Goal: Navigation & Orientation: Find specific page/section

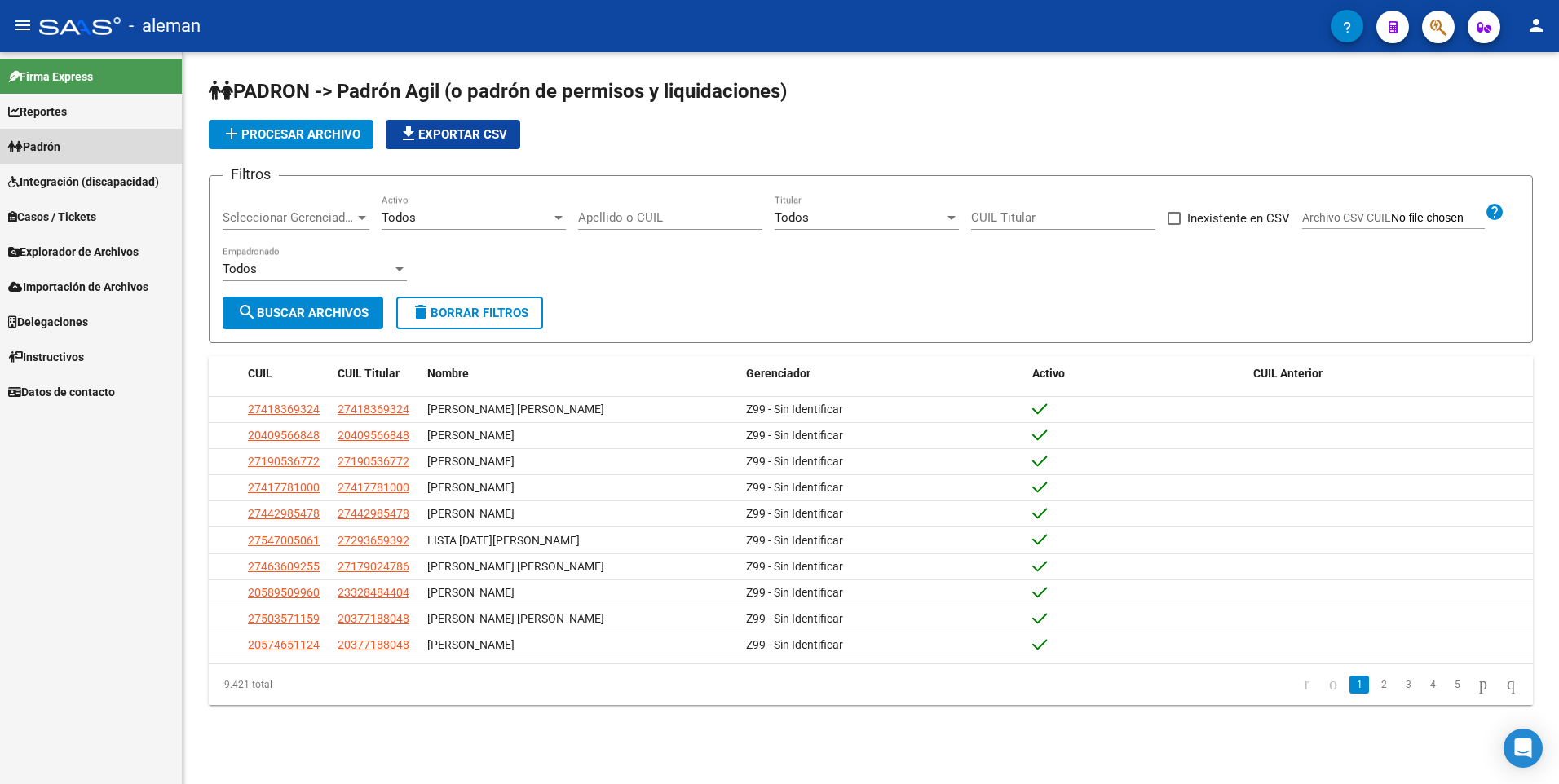
click at [61, 149] on span "Padrón" at bounding box center [34, 147] width 52 height 18
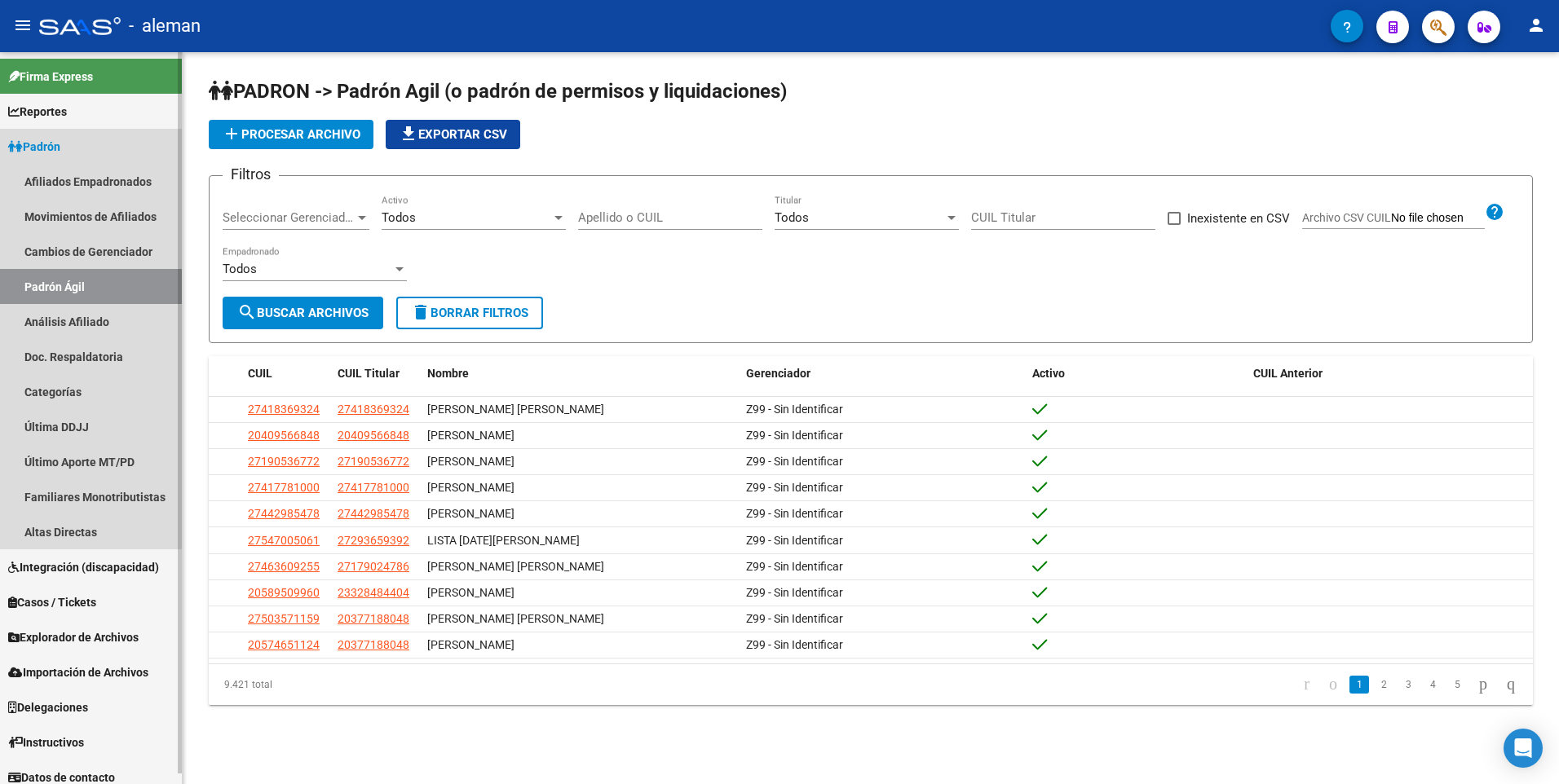
click at [61, 149] on span "Padrón" at bounding box center [34, 147] width 52 height 18
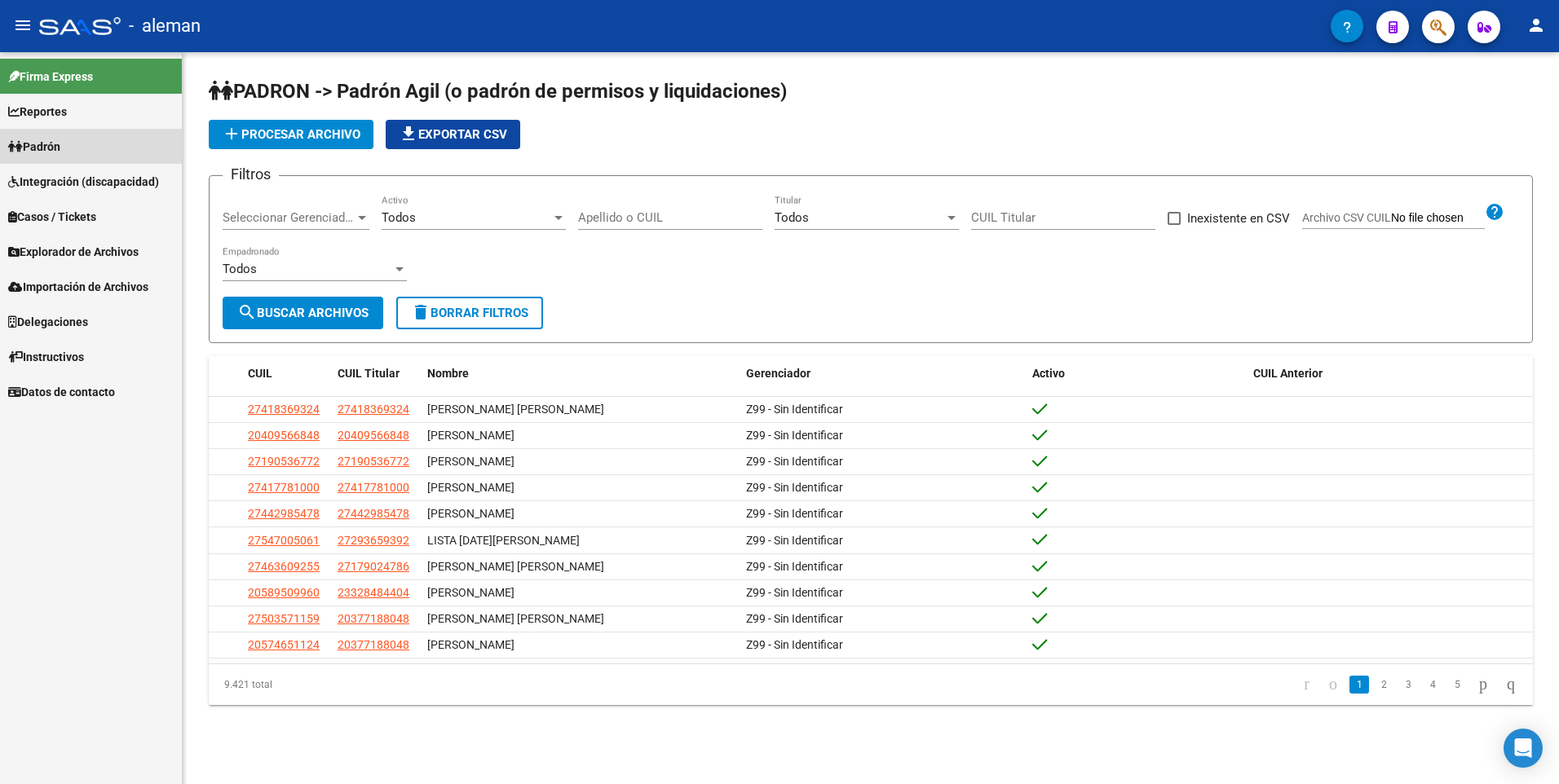
click at [61, 149] on span "Padrón" at bounding box center [34, 147] width 52 height 18
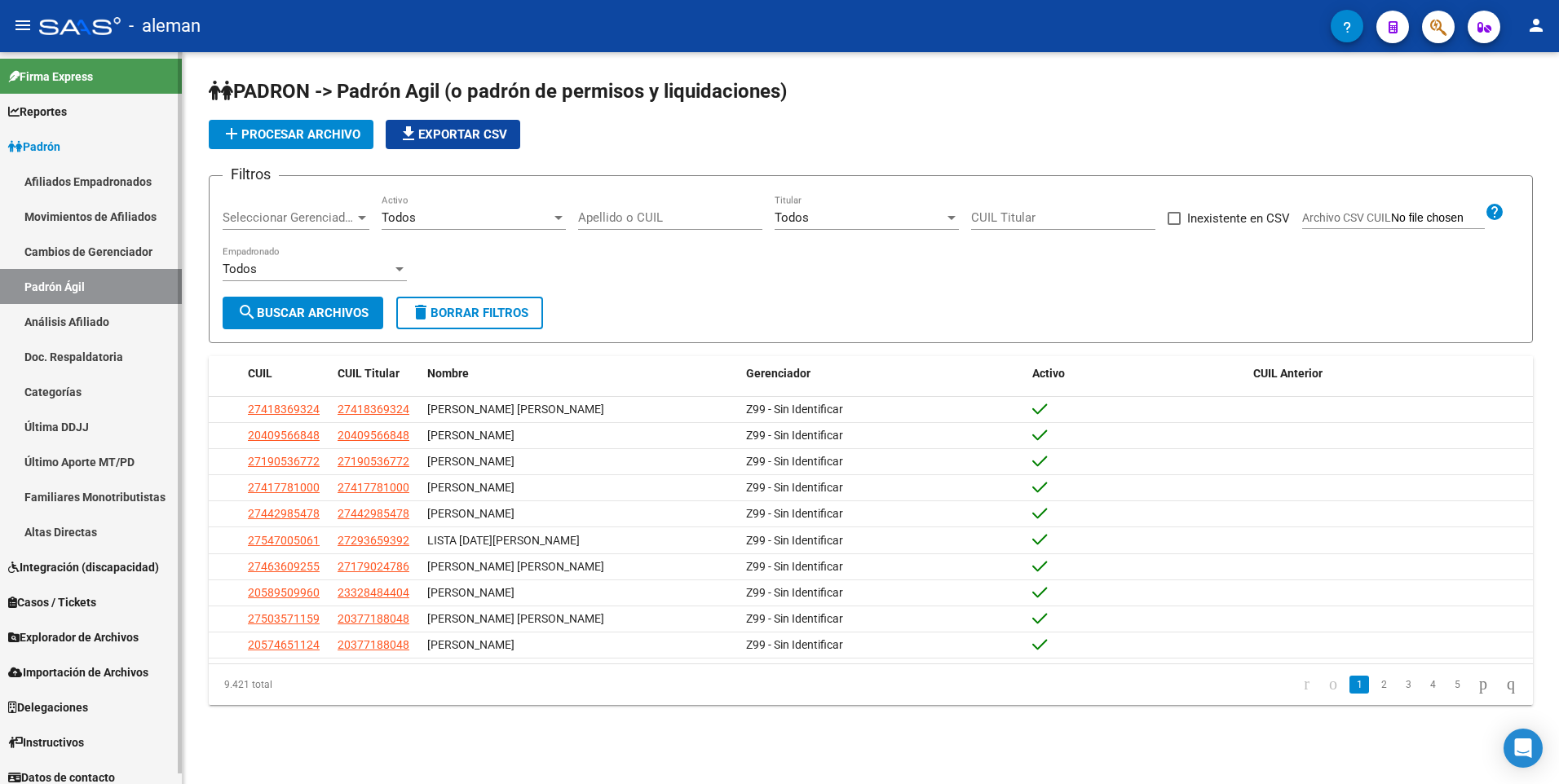
click at [61, 152] on span "Padrón" at bounding box center [34, 147] width 52 height 18
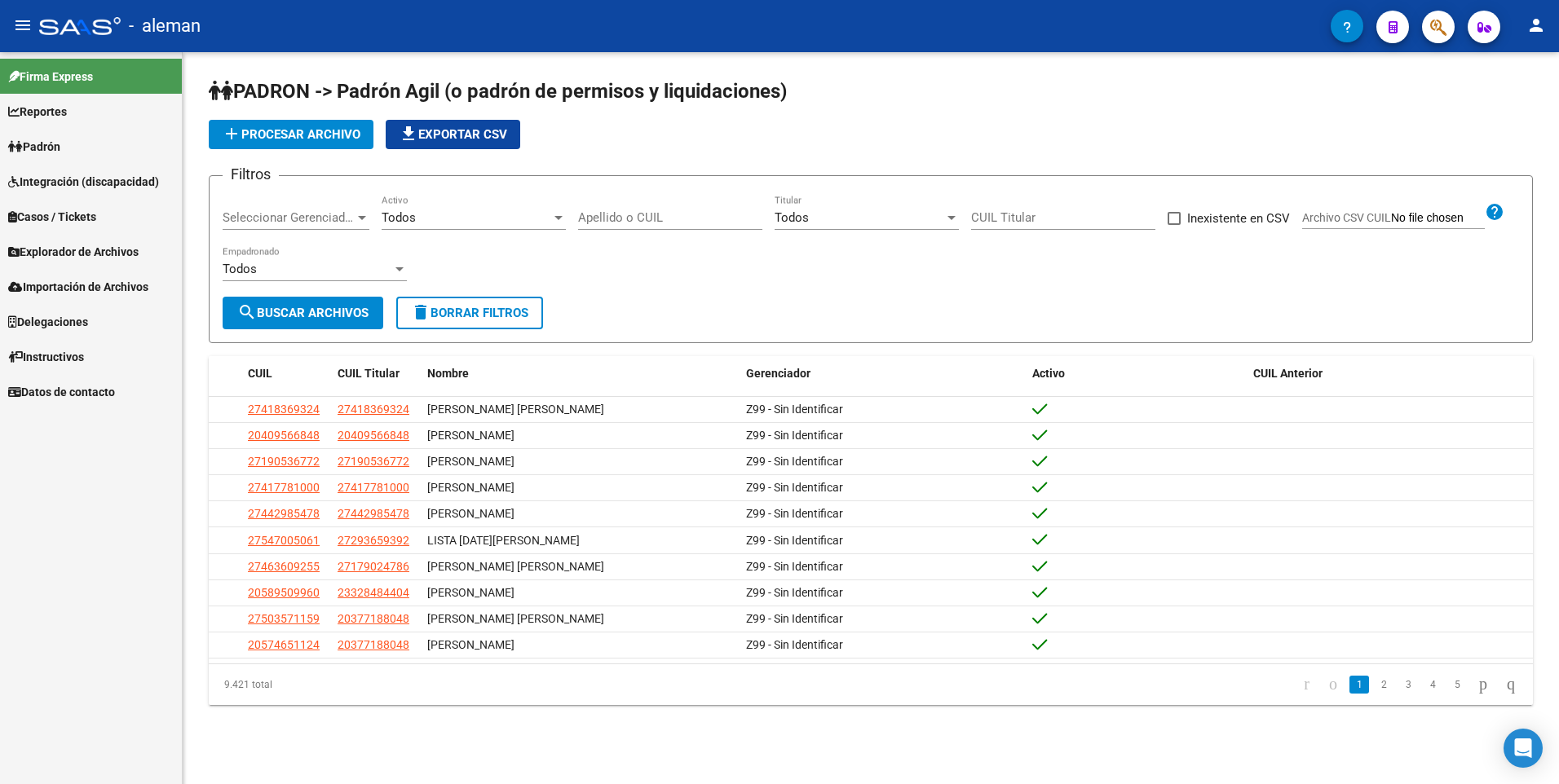
click at [90, 246] on span "Explorador de Archivos" at bounding box center [73, 252] width 130 height 18
click at [57, 361] on link "SSS" at bounding box center [91, 356] width 182 height 35
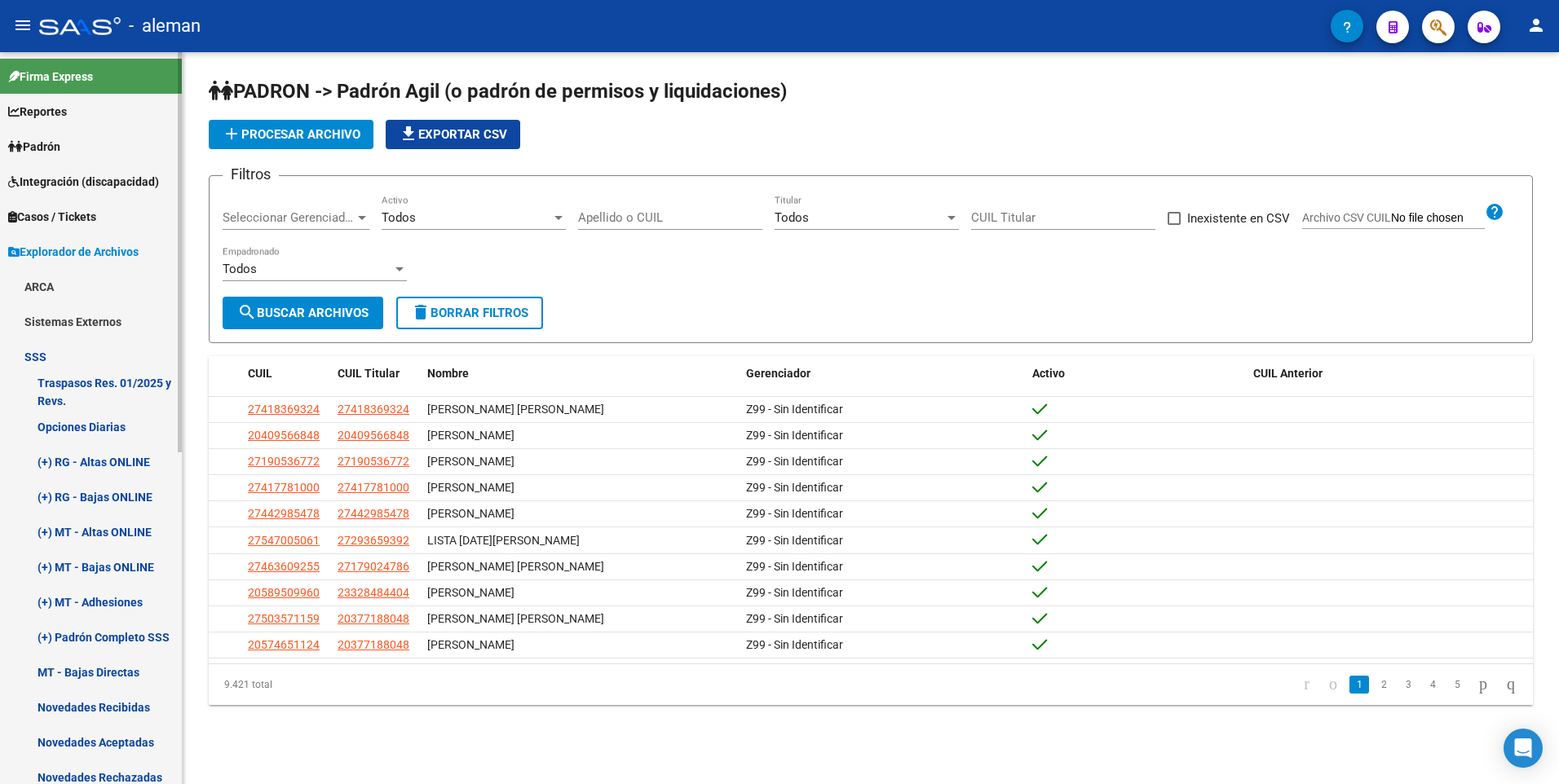
scroll to position [81, 0]
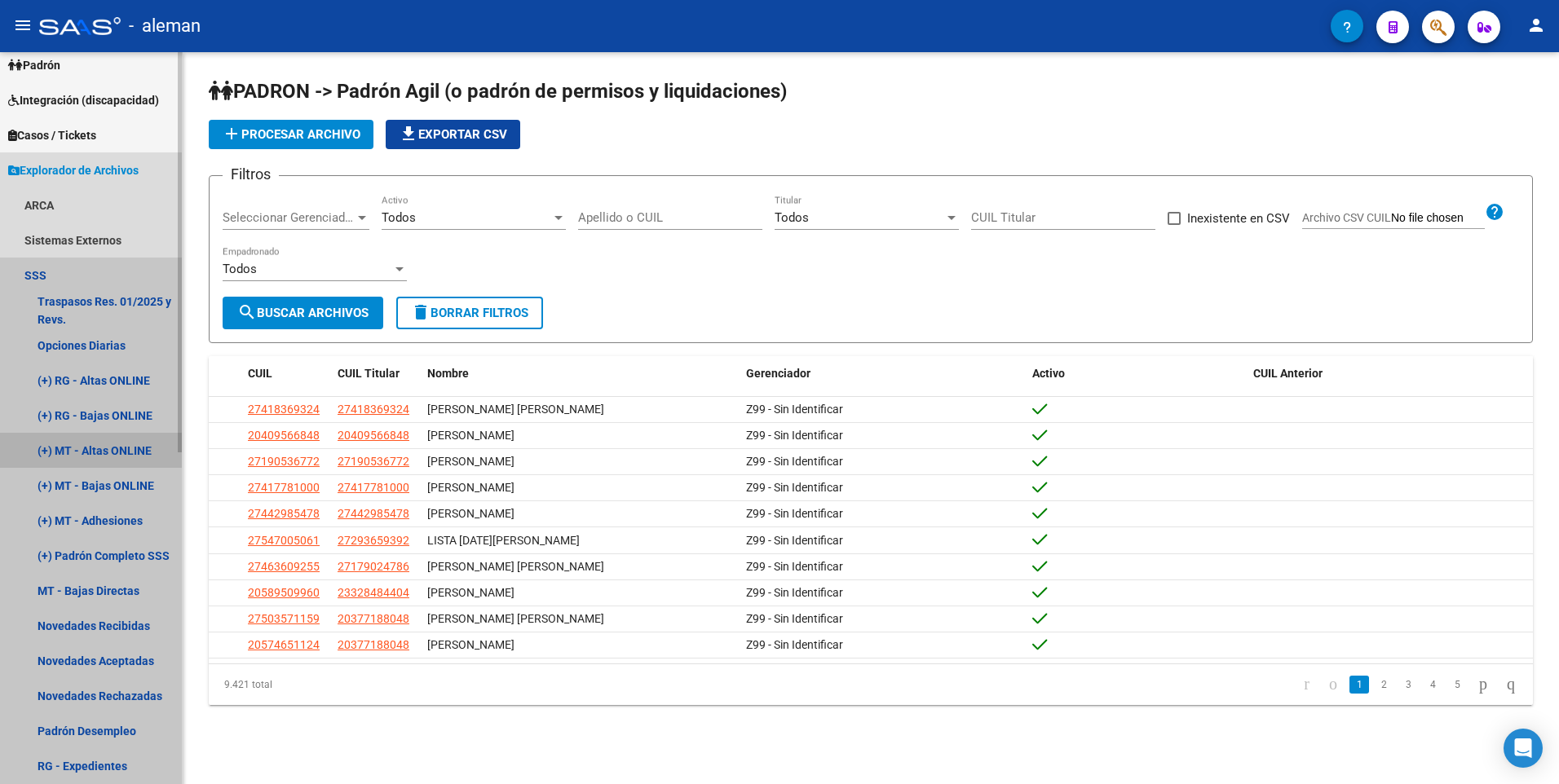
click at [114, 446] on link "(+) MT - Altas ONLINE" at bounding box center [91, 450] width 182 height 35
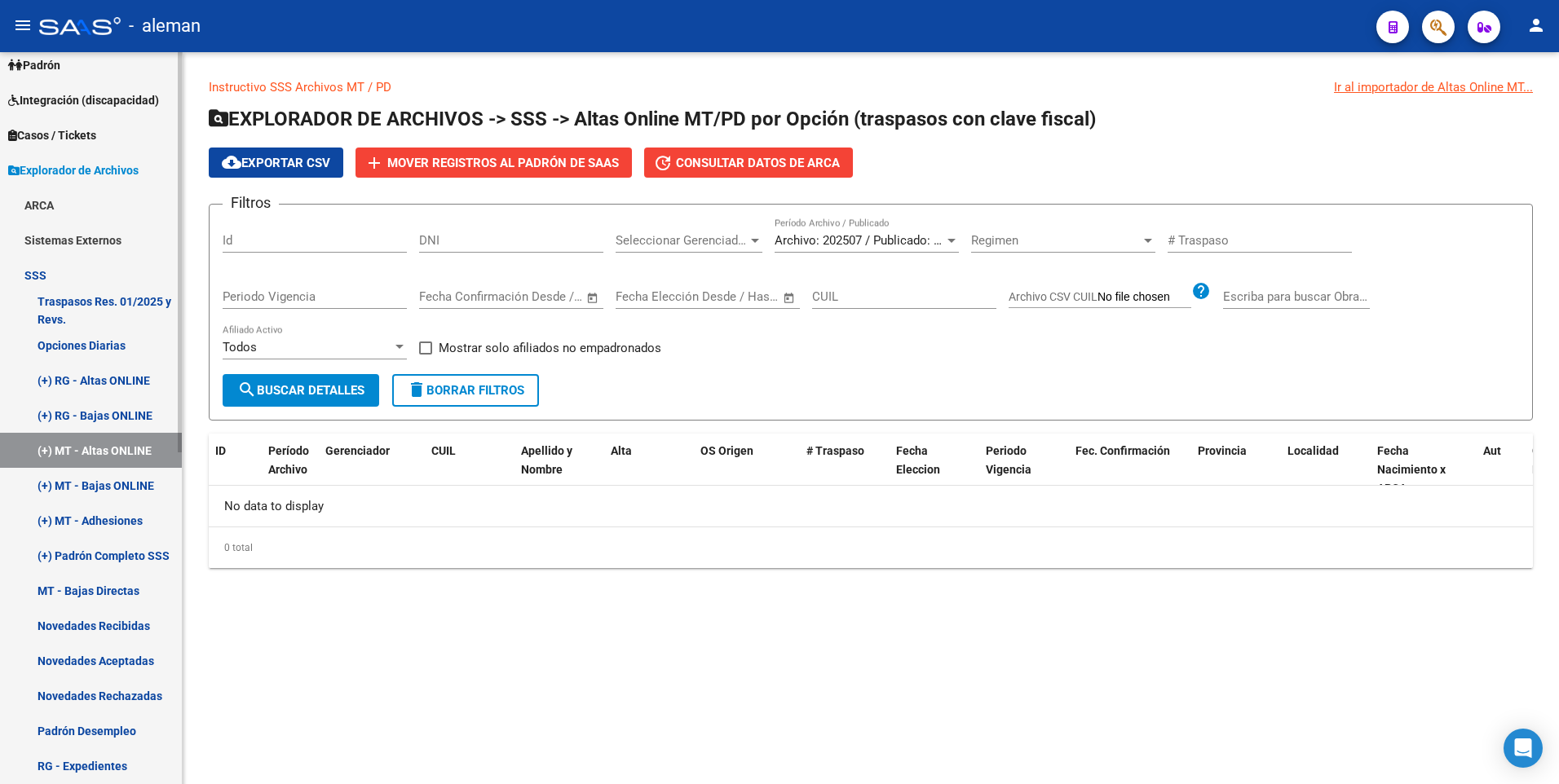
click at [114, 489] on link "(+) MT - Bajas ONLINE" at bounding box center [91, 485] width 182 height 35
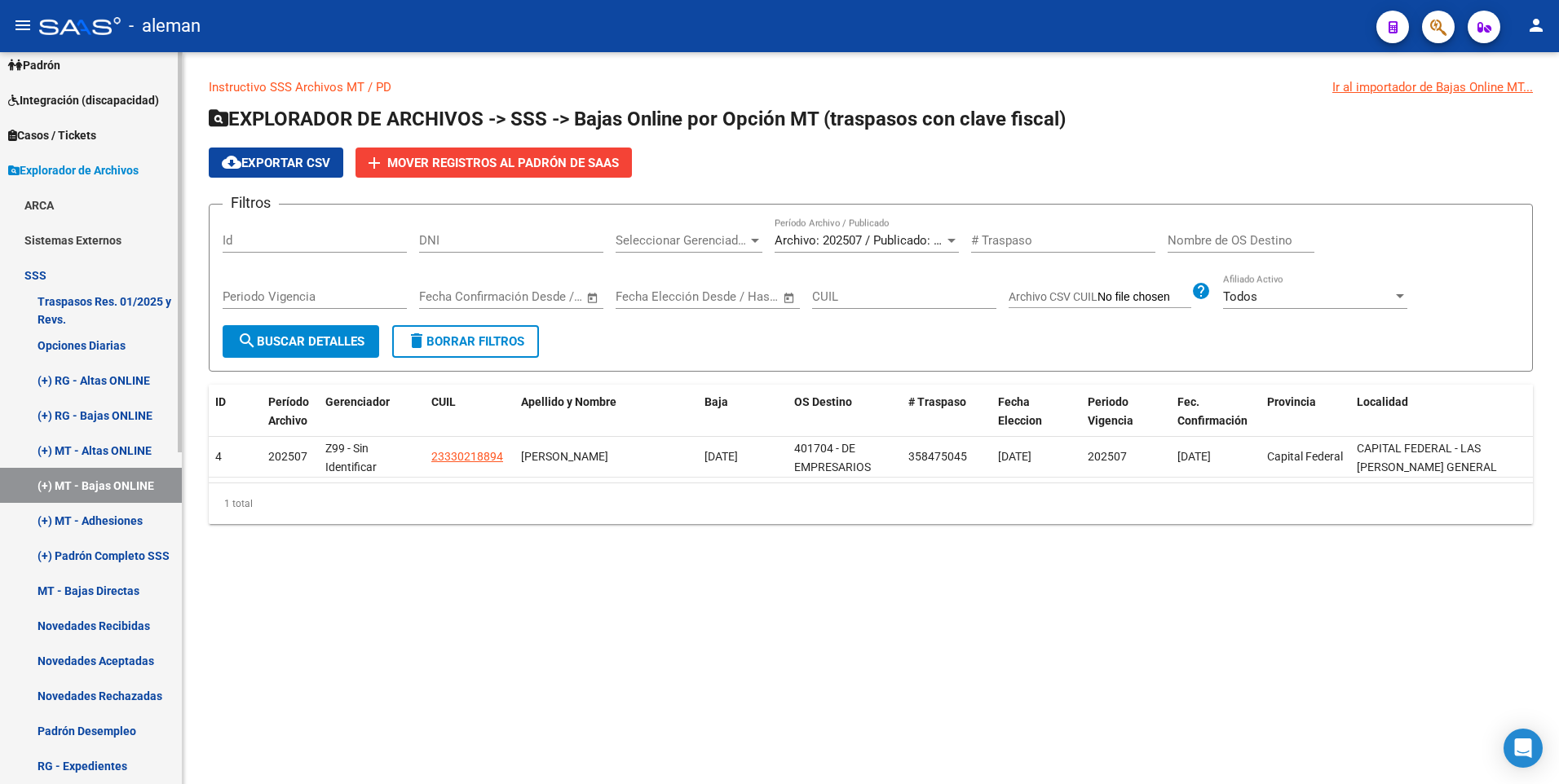
click at [119, 516] on link "(+) MT - Adhesiones" at bounding box center [91, 521] width 182 height 35
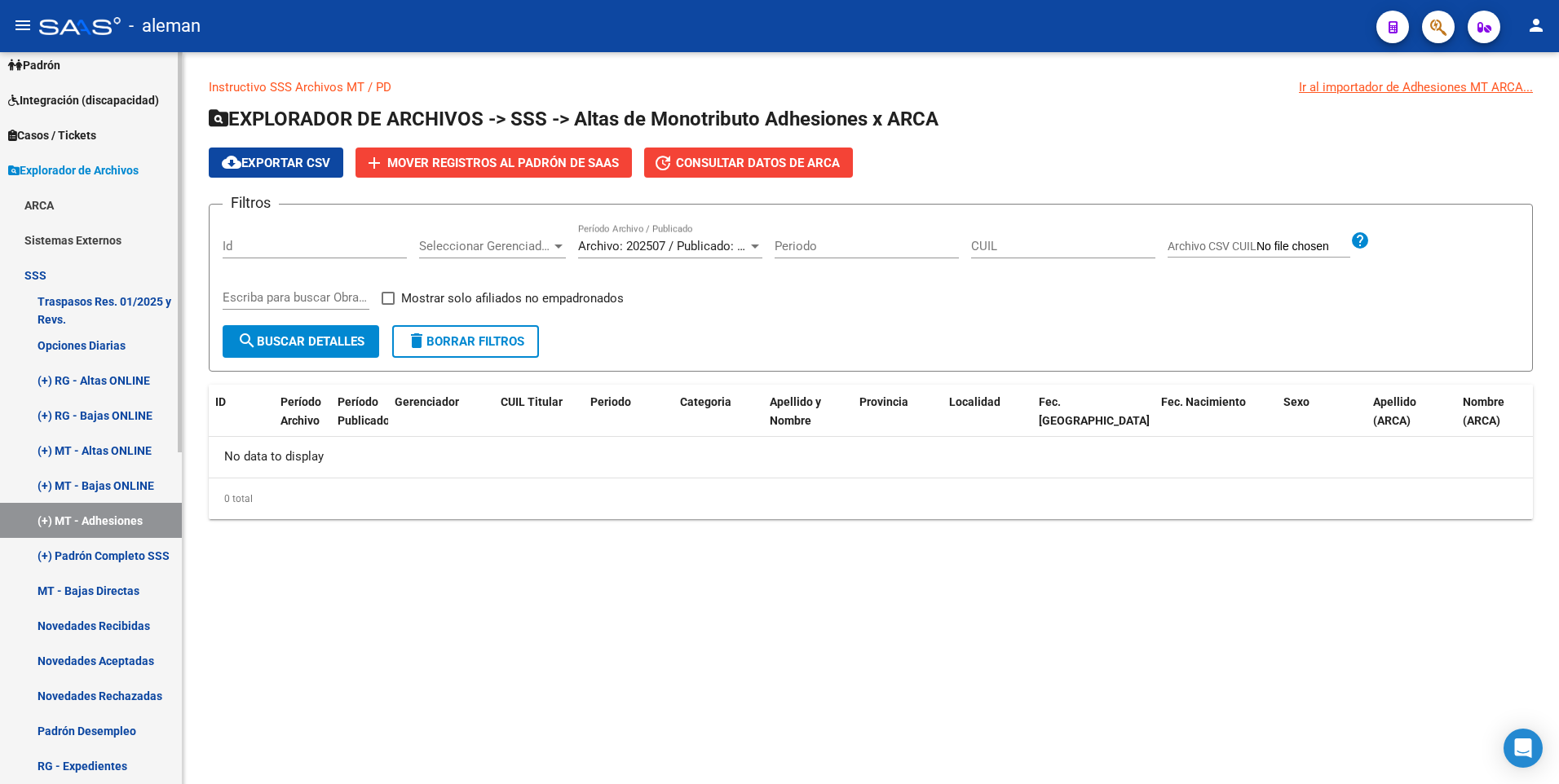
scroll to position [163, 0]
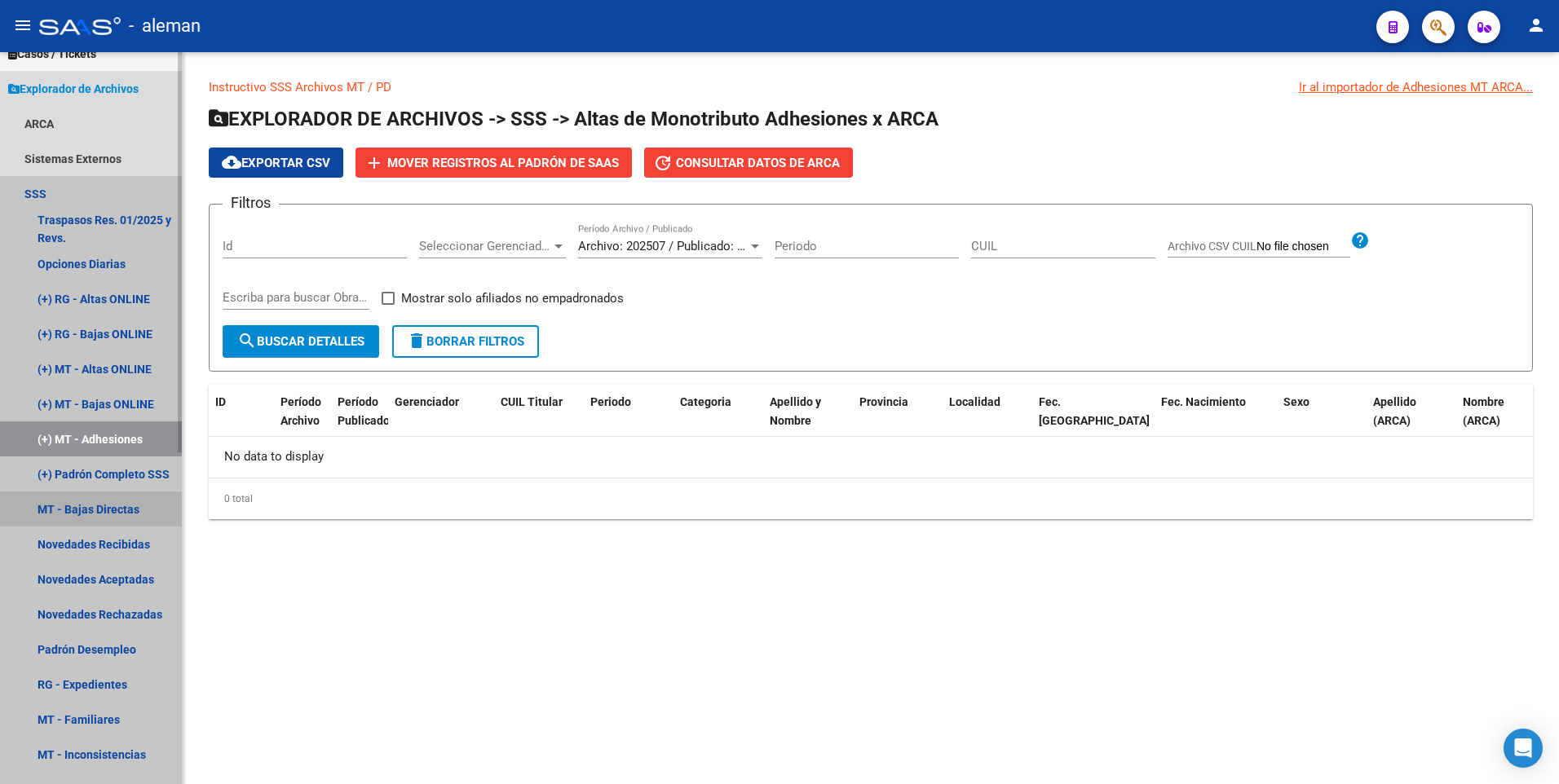
click at [125, 507] on link "MT - Bajas Directas" at bounding box center [91, 509] width 182 height 35
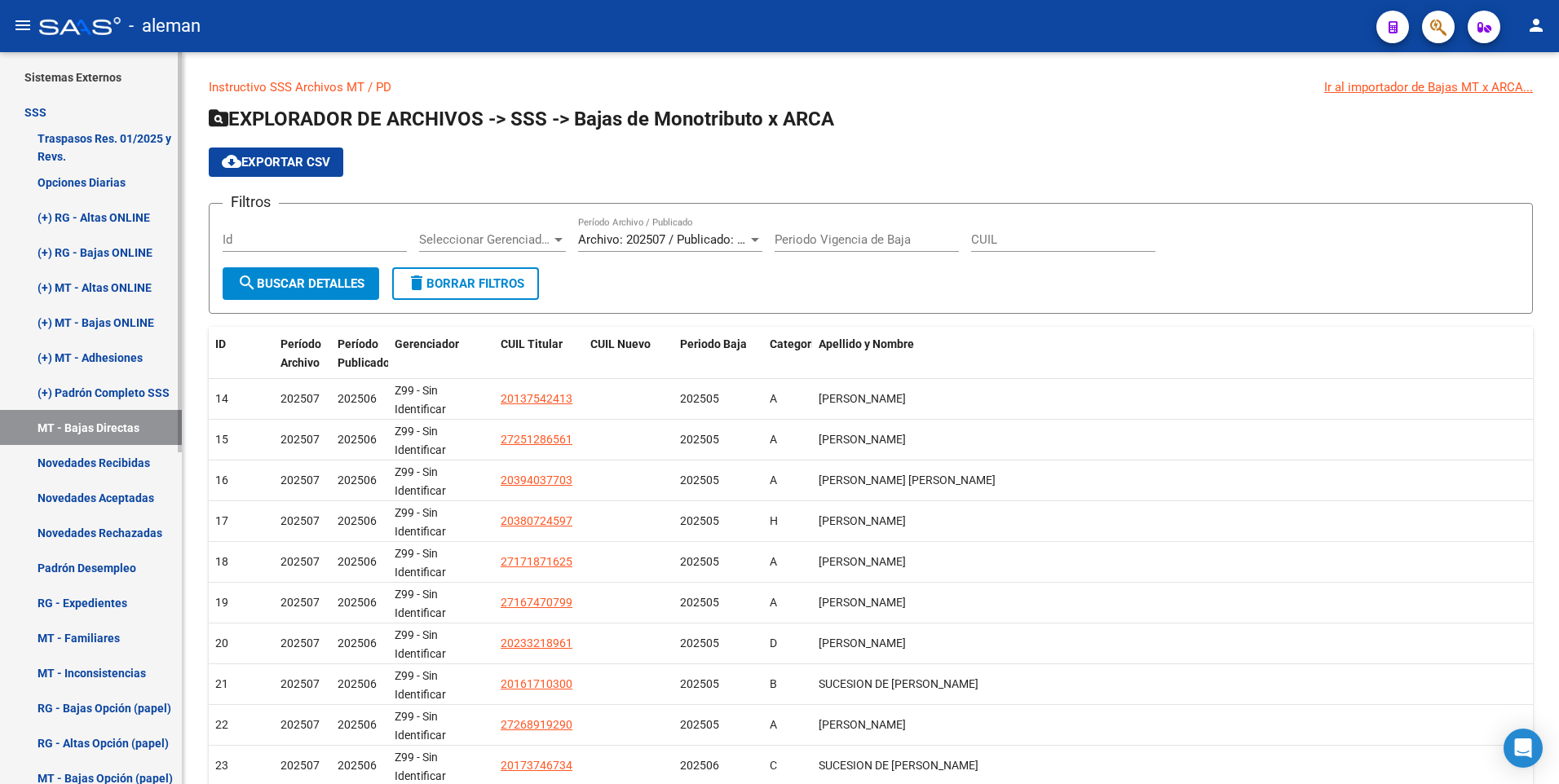
scroll to position [326, 0]
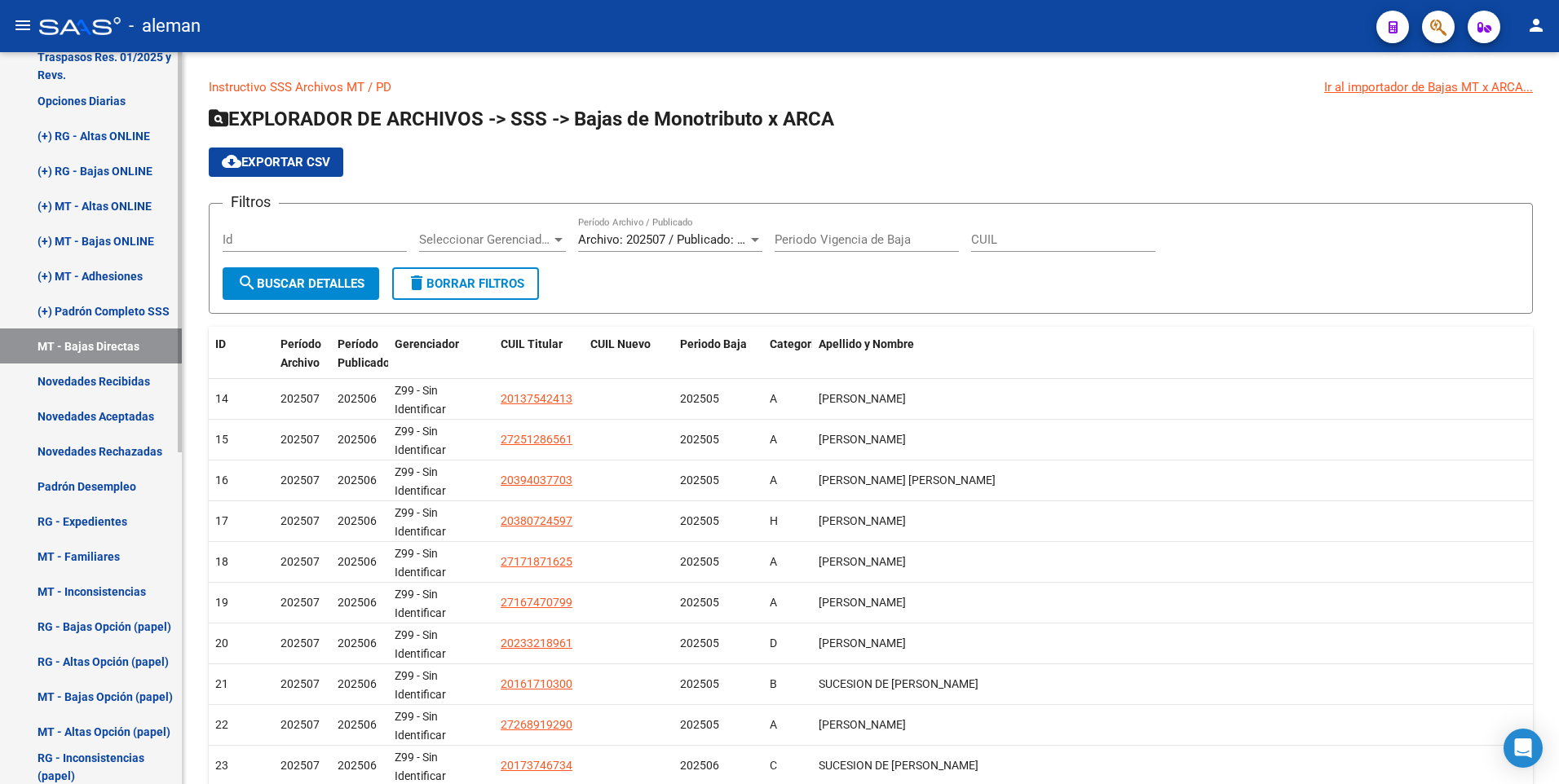
click at [118, 445] on link "Novedades Rechazadas" at bounding box center [91, 451] width 182 height 35
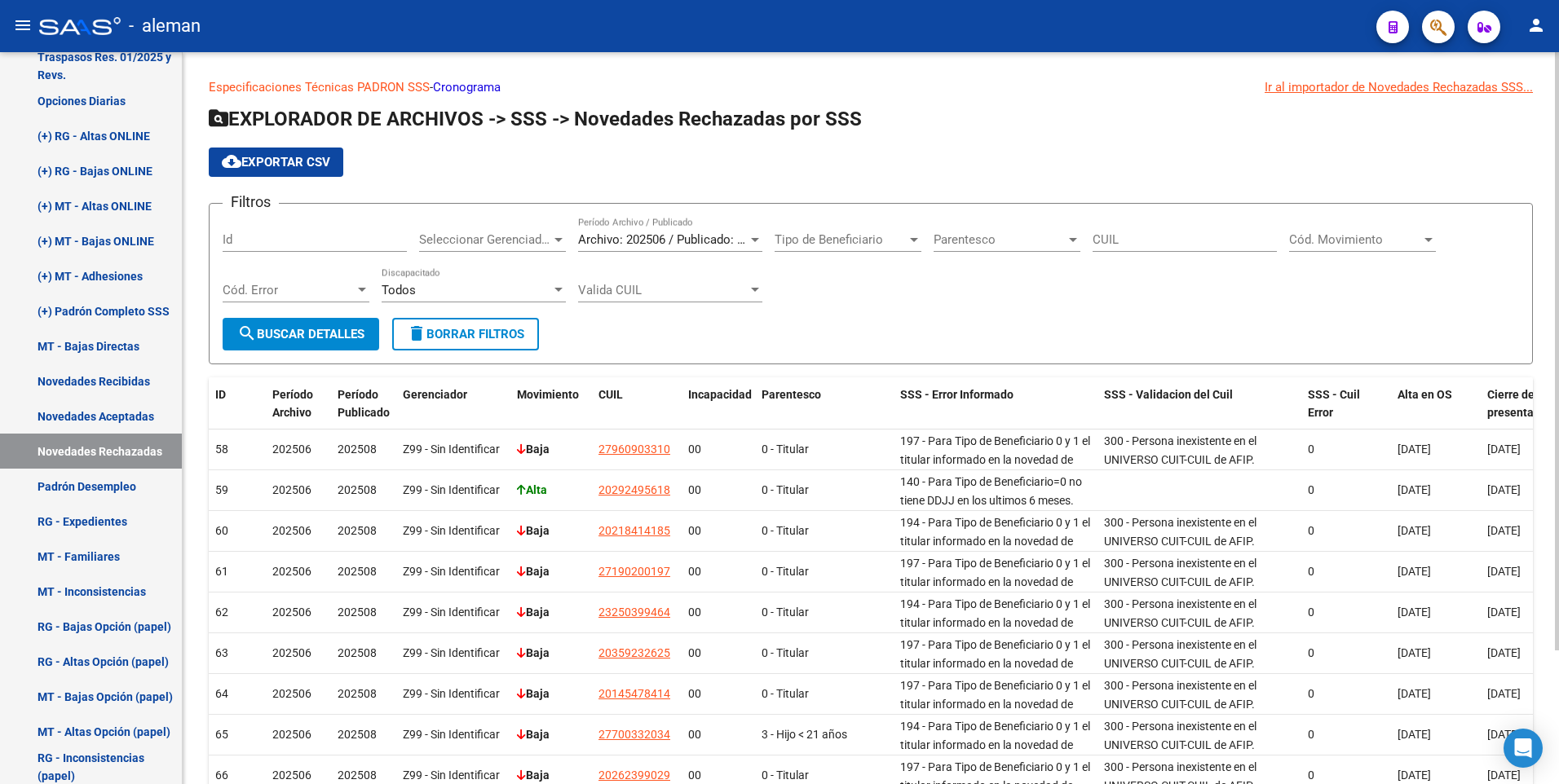
click at [939, 298] on div "Filtros Id Seleccionar Gerenciador Seleccionar Gerenciador Archivo: 202506 / Pu…" at bounding box center [871, 267] width 1296 height 101
click at [111, 402] on link "Novedades Aceptadas" at bounding box center [91, 416] width 182 height 35
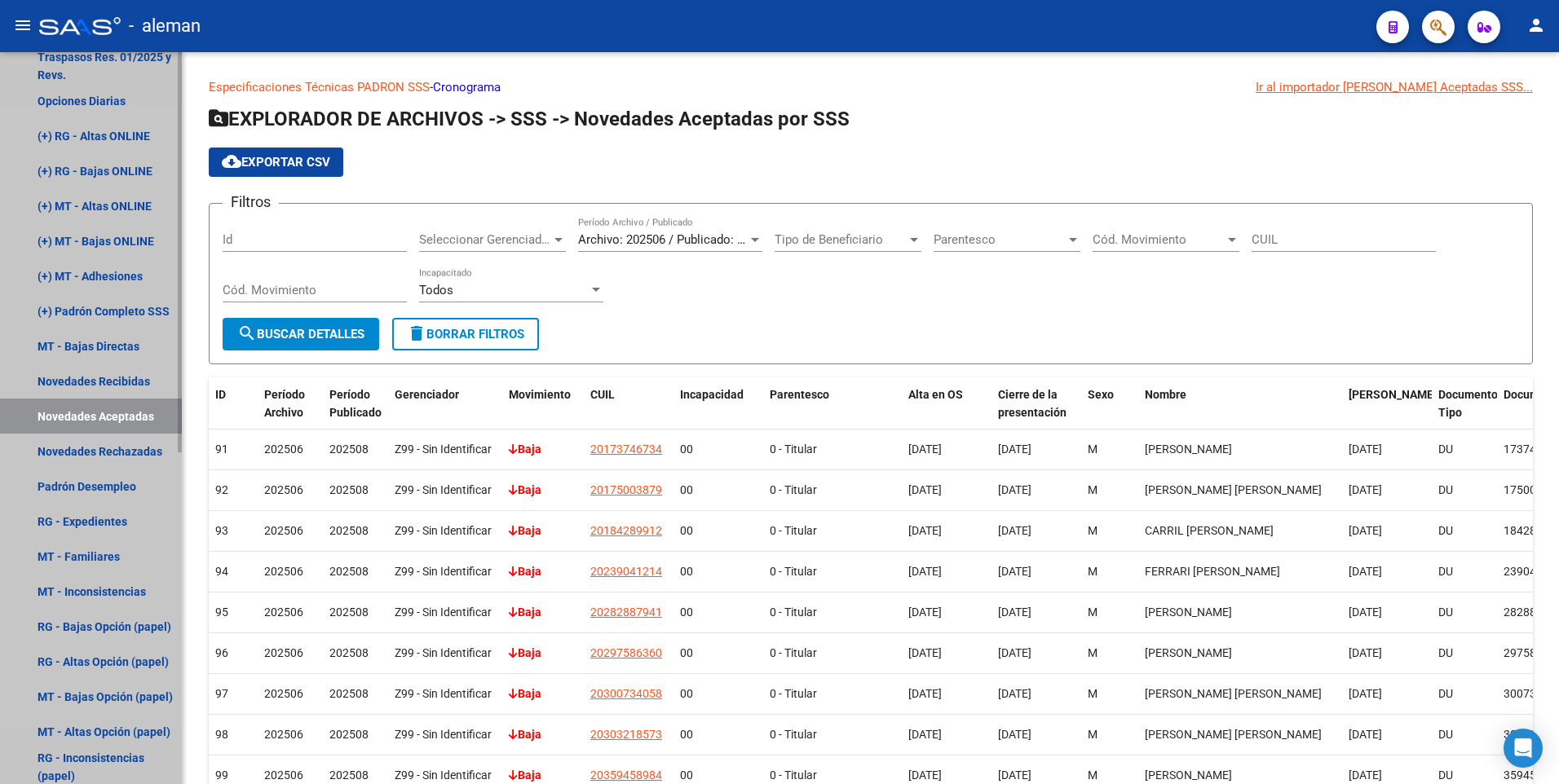
click at [106, 416] on link "Novedades Aceptadas" at bounding box center [91, 416] width 182 height 35
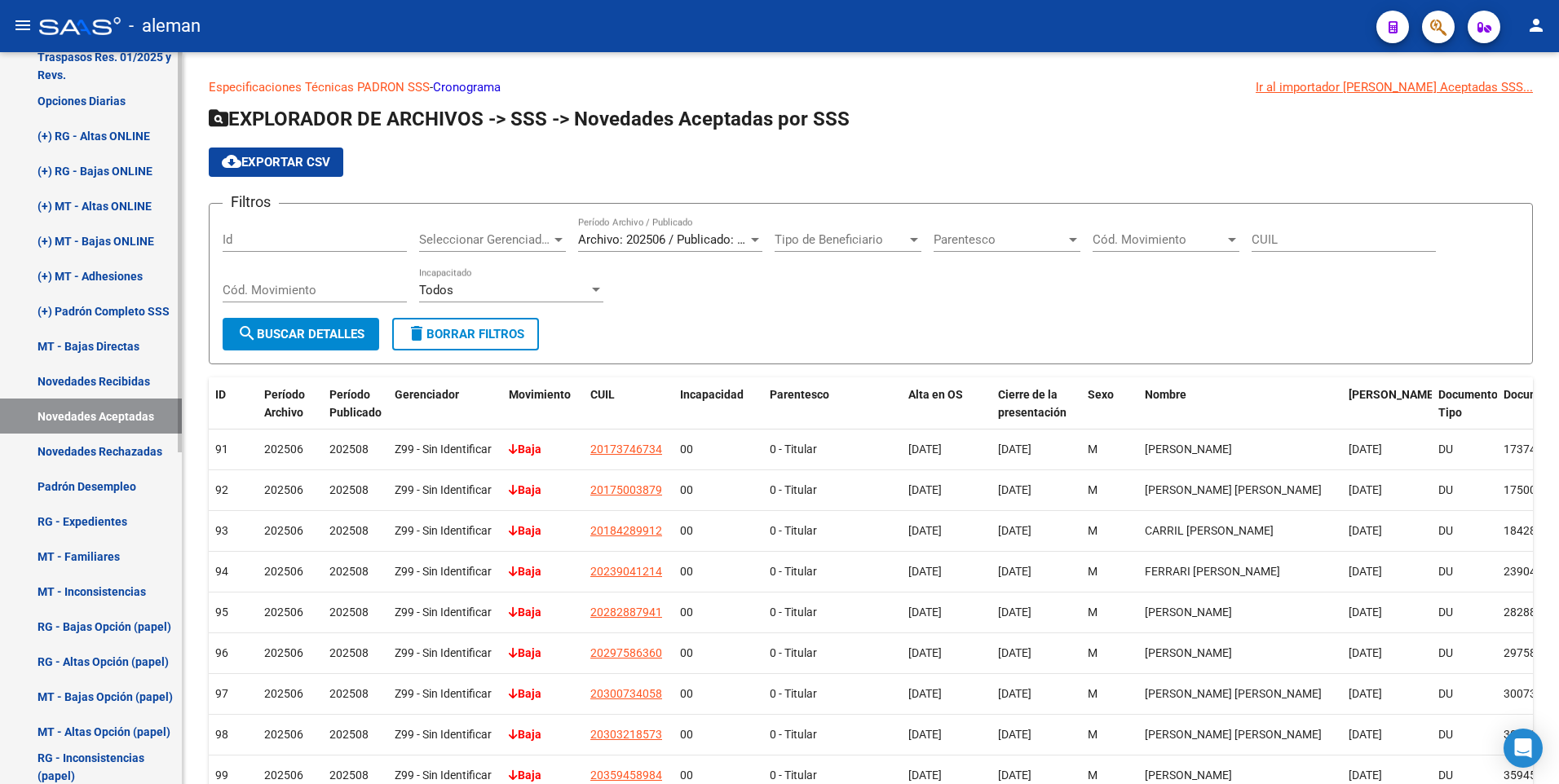
click at [107, 444] on link "Novedades Rechazadas" at bounding box center [91, 451] width 182 height 35
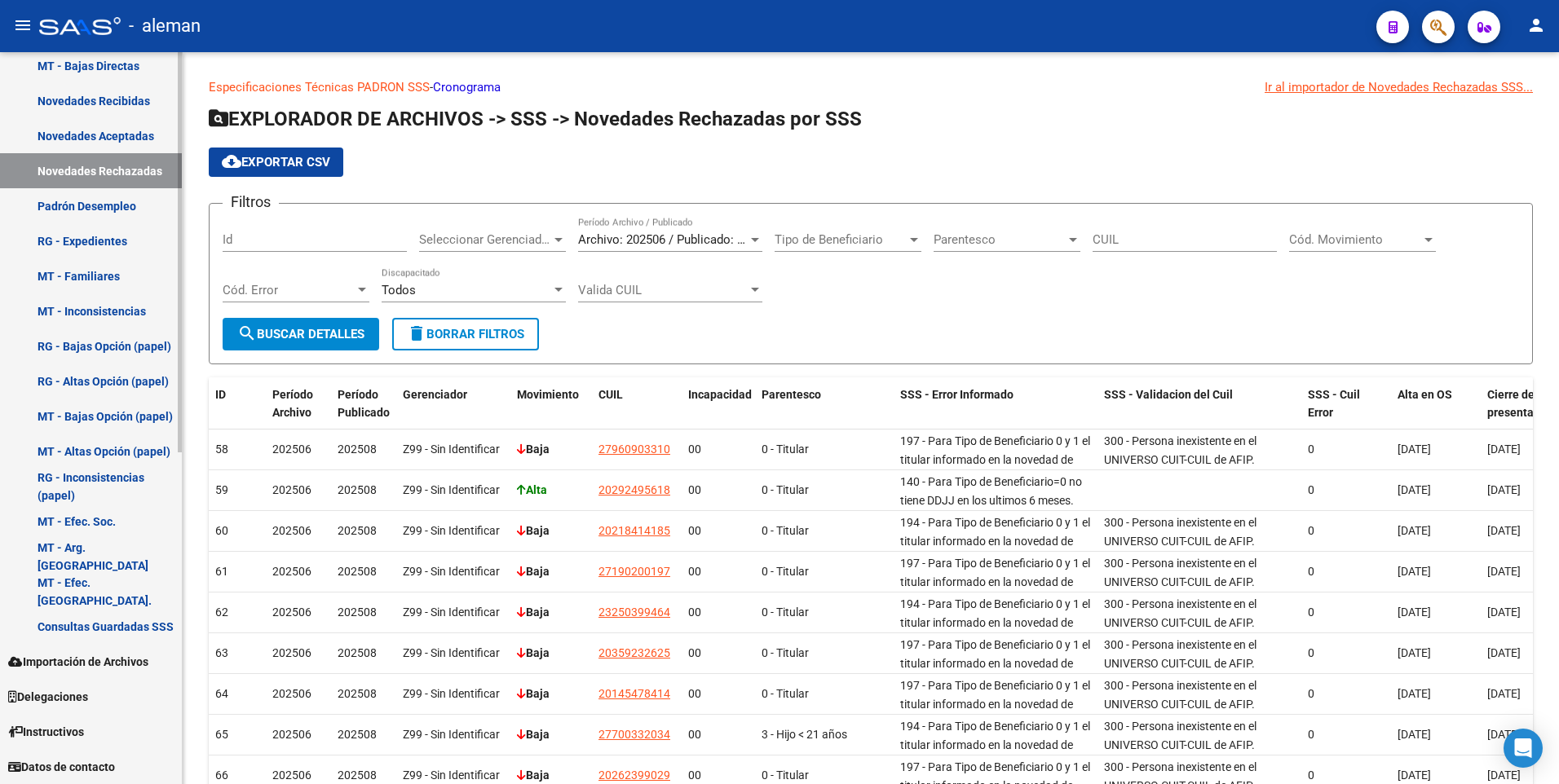
scroll to position [362, 0]
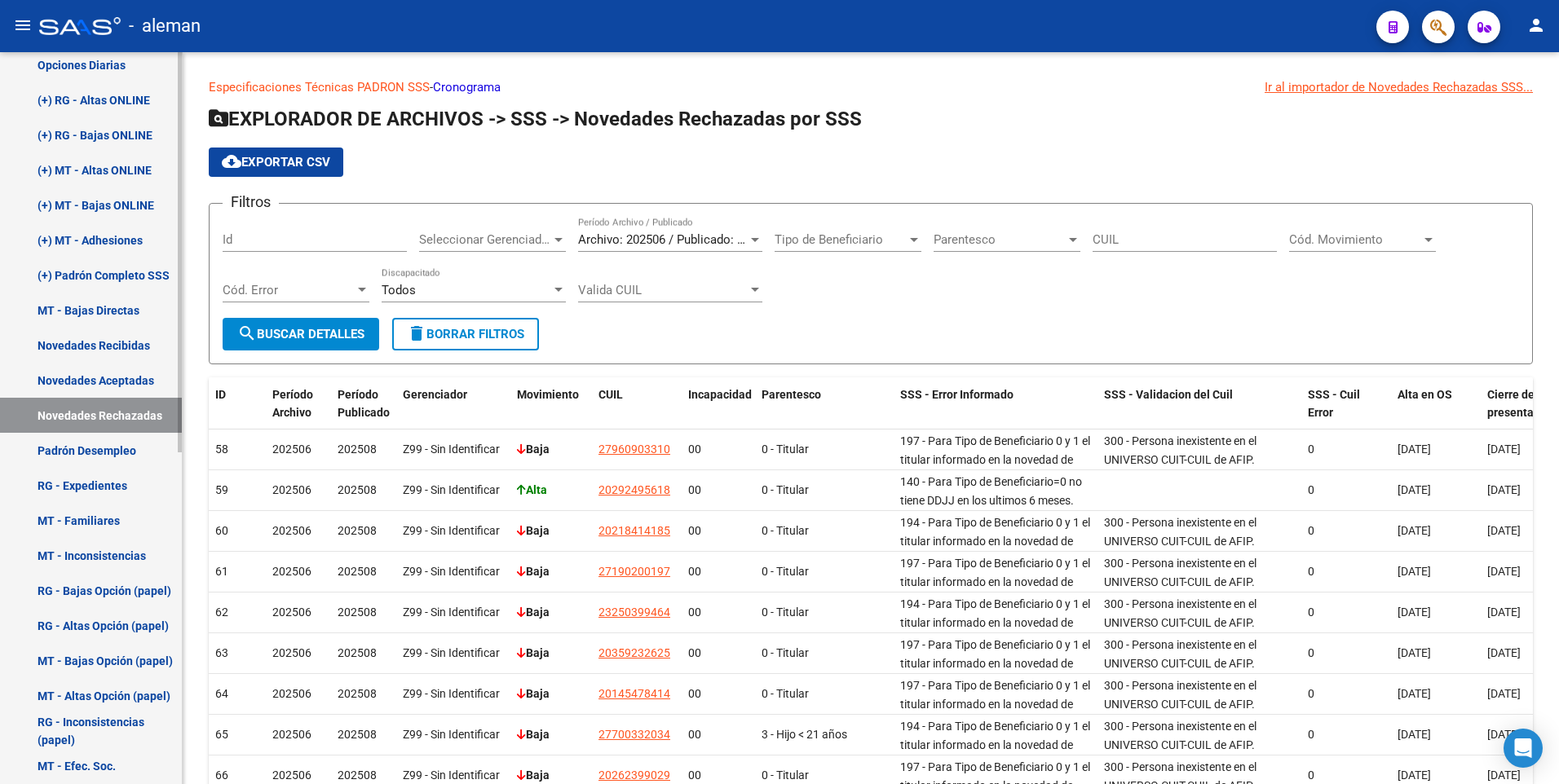
click at [102, 440] on link "Padrón Desempleo" at bounding box center [91, 450] width 182 height 35
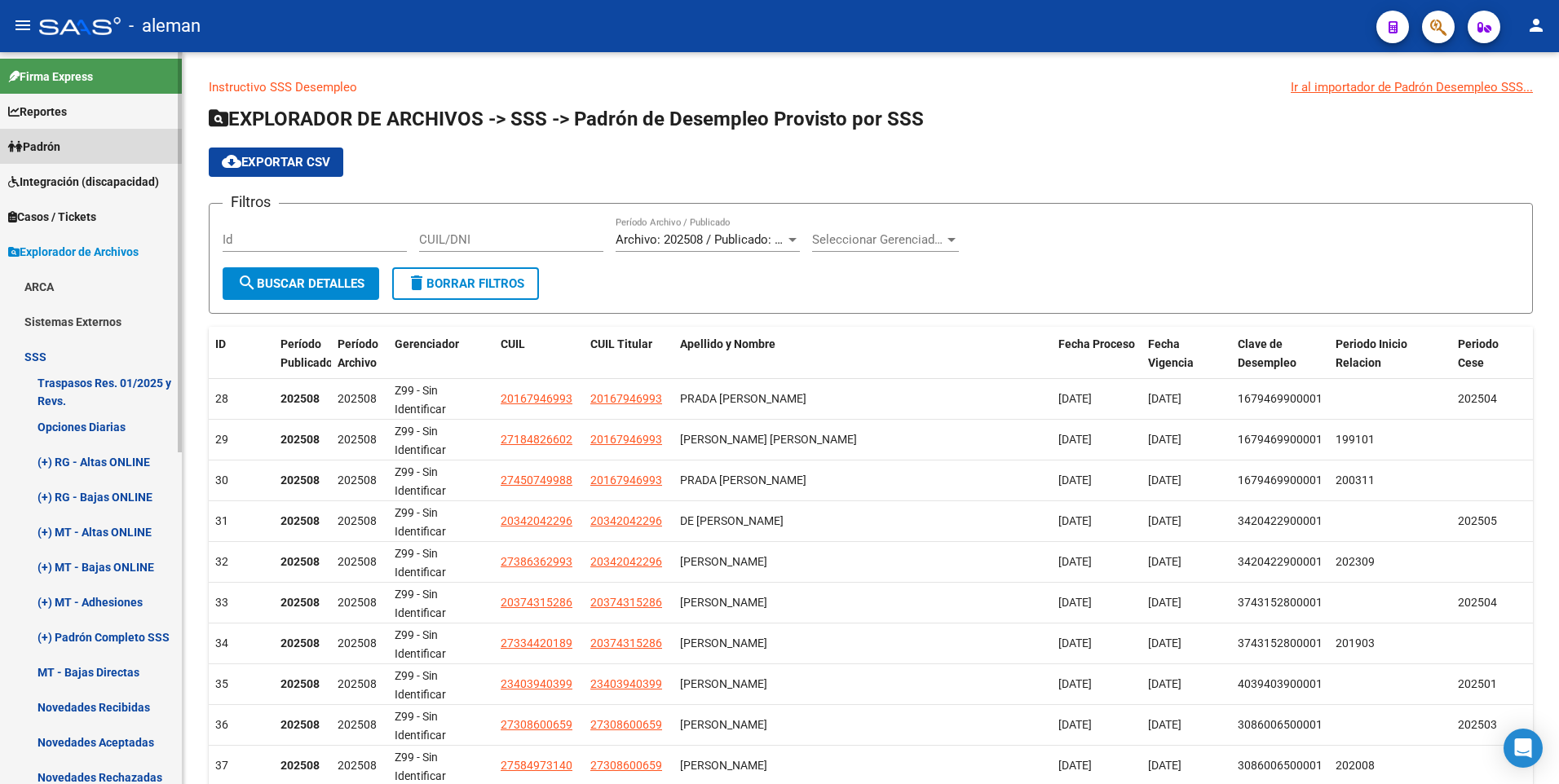
click at [61, 144] on span "Padrón" at bounding box center [34, 147] width 52 height 18
